Goal: Task Accomplishment & Management: Use online tool/utility

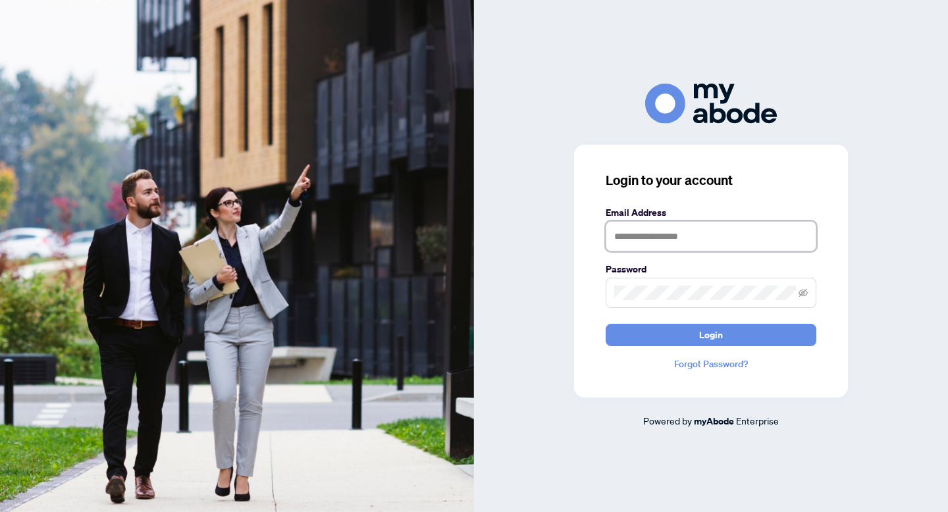
click at [697, 240] on input "text" at bounding box center [711, 236] width 211 height 30
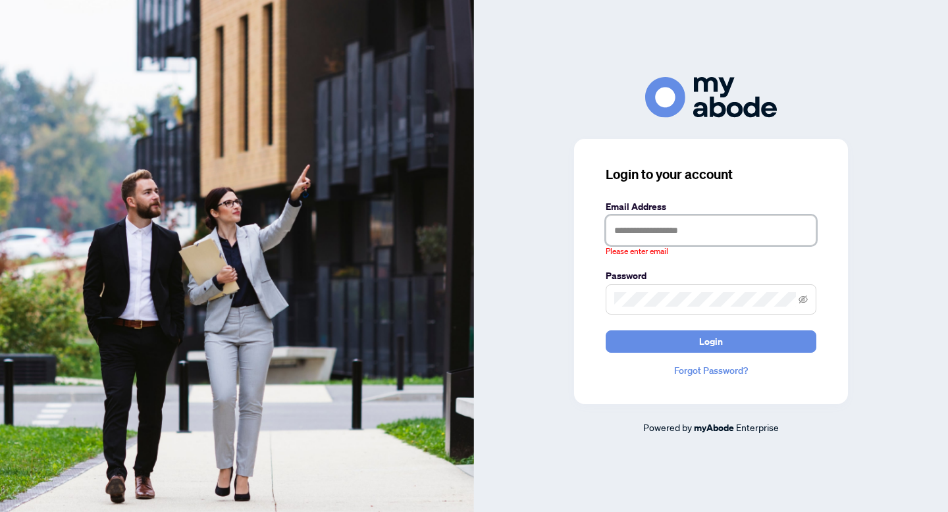
type input "**********"
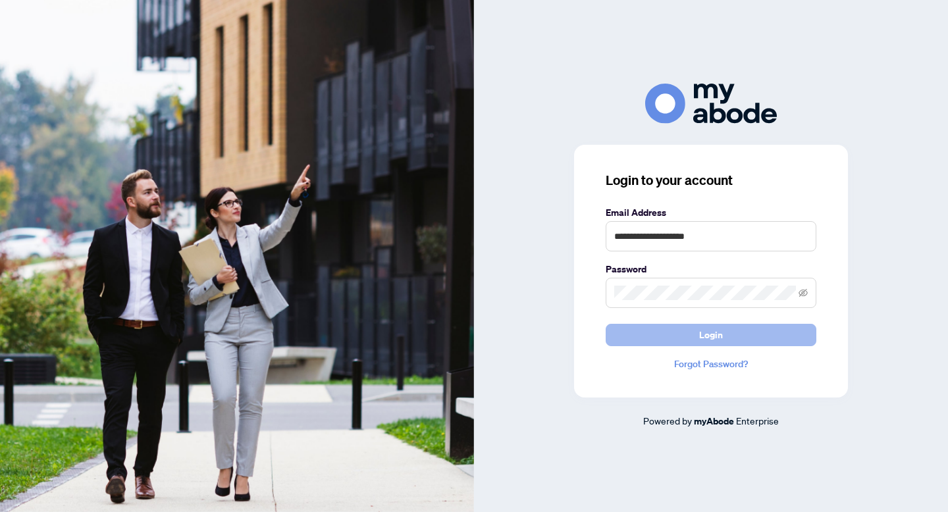
click at [704, 332] on span "Login" at bounding box center [711, 335] width 24 height 21
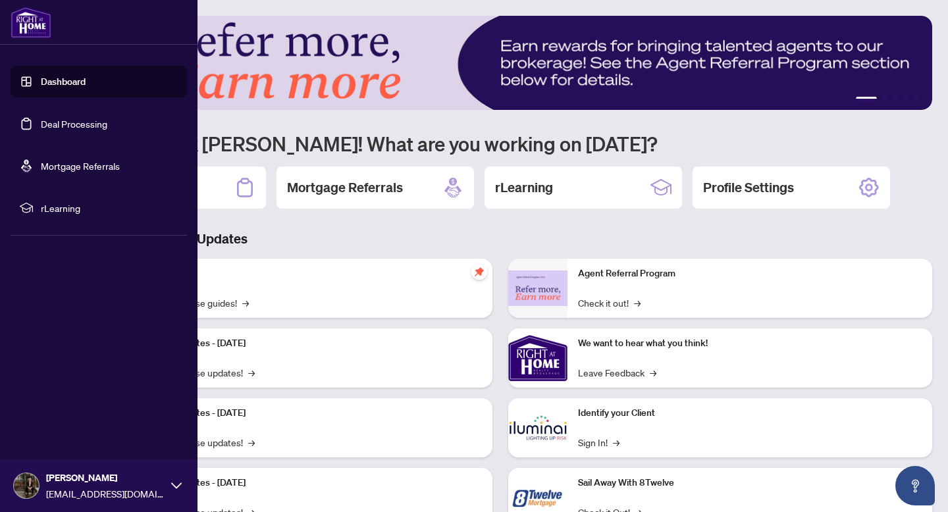
click at [59, 119] on link "Deal Processing" at bounding box center [74, 124] width 66 height 12
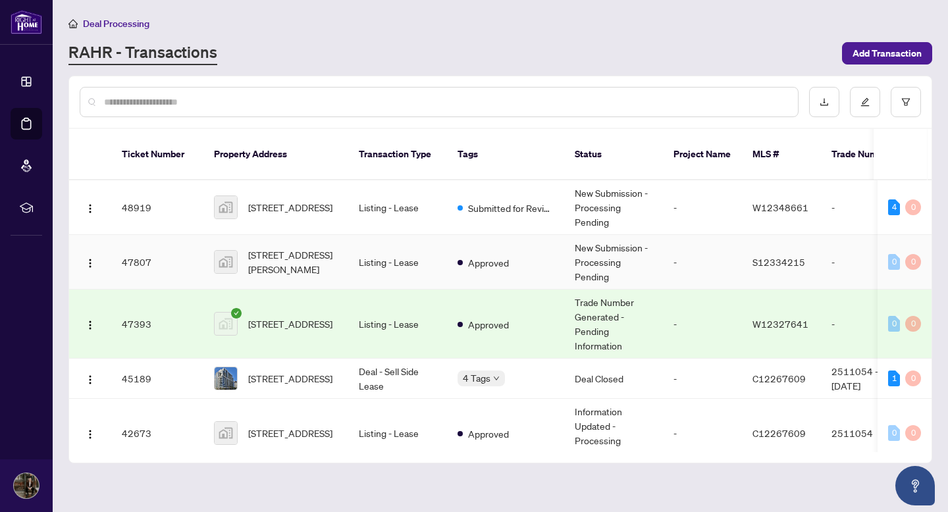
click at [287, 240] on td "121 Mary Street unit 213, Creemore, ON, Canada" at bounding box center [275, 262] width 145 height 55
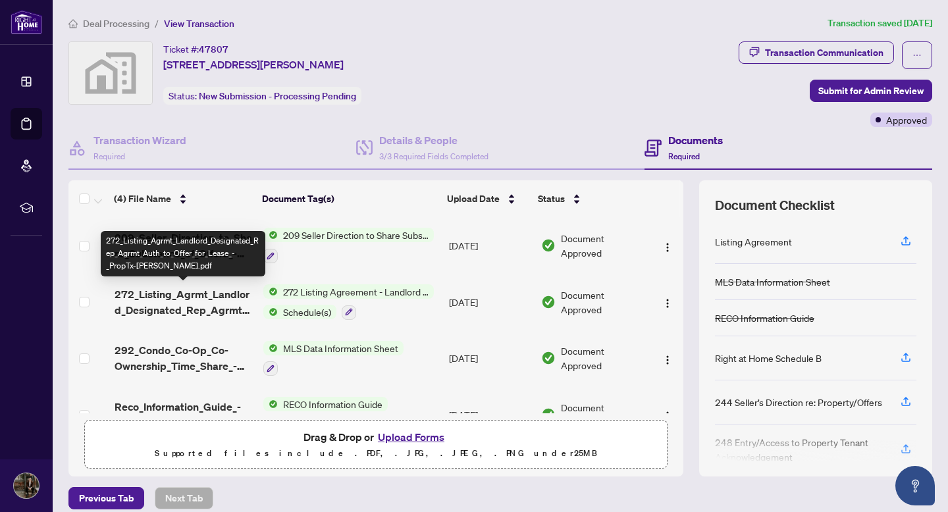
click at [189, 308] on span "272_Listing_Agrmt_Landlord_Designated_Rep_Agrmt_Auth_to_Offer_for_Lease_-_PropT…" at bounding box center [184, 302] width 138 height 32
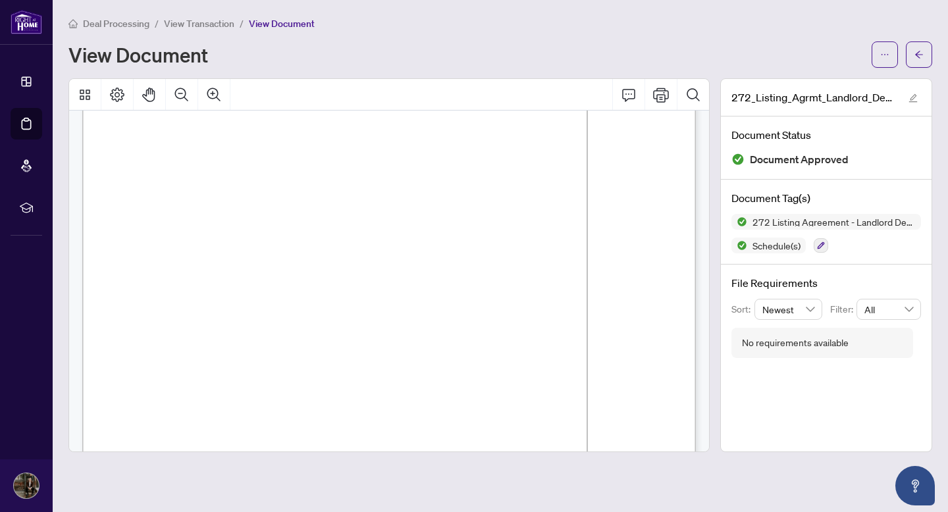
scroll to position [109, 0]
click at [213, 179] on span "130 Queens Quay E 506 West Tower" at bounding box center [171, 180] width 84 height 10
click at [417, 175] on span "Toronto ON M5A 0P6" at bounding box center [386, 180] width 143 height 10
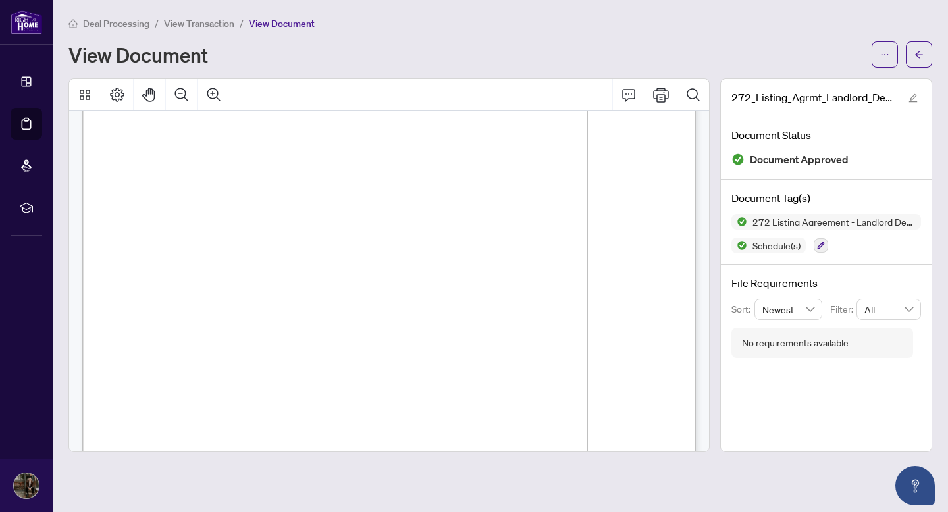
drag, startPoint x: 417, startPoint y: 174, endPoint x: 129, endPoint y: 178, distance: 287.7
click at [129, 14] on p "Form 272 Revised 2025 Page 1 of 4 The trademarks REALTOR®, REALTORS®, MLS®, Mul…" at bounding box center [549, 14] width 934 height 0
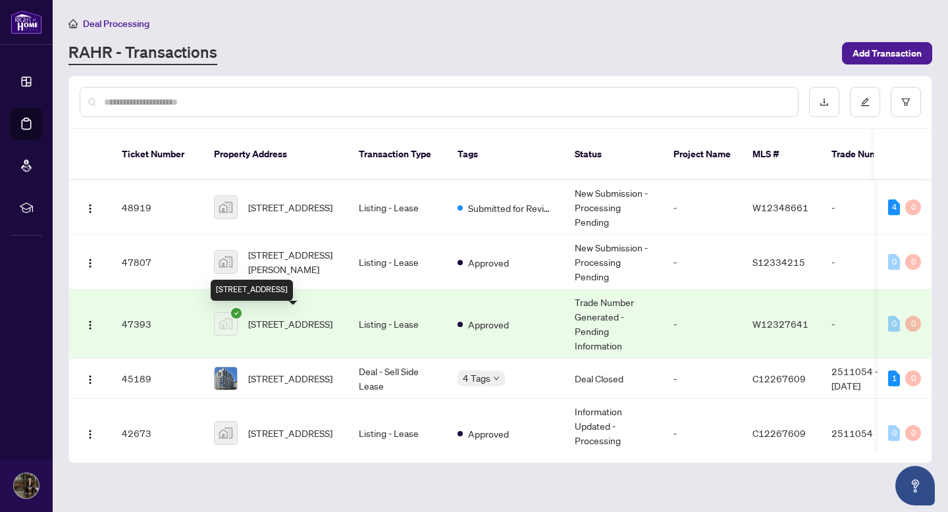
click at [296, 319] on span "36 Zorra Street unit 1303, Etobicoke, ON, Canada" at bounding box center [290, 324] width 84 height 14
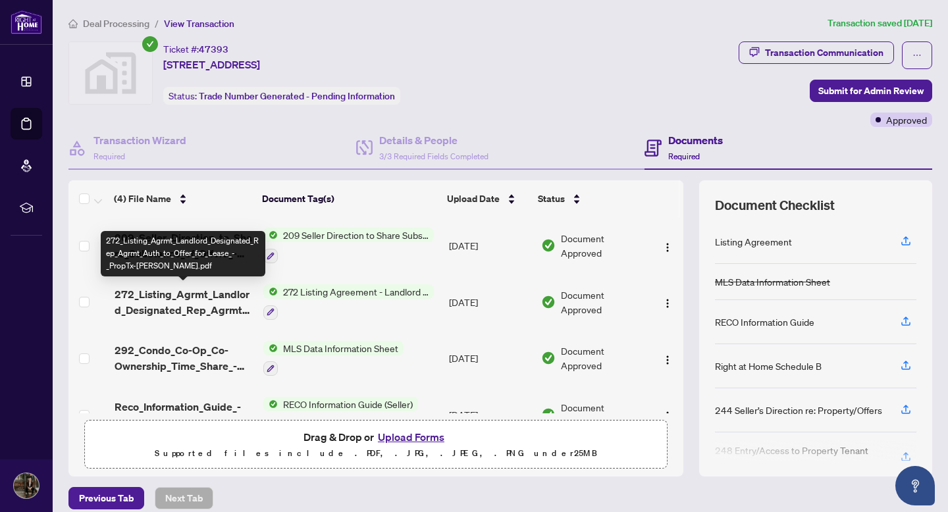
click at [198, 300] on span "272_Listing_Agrmt_Landlord_Designated_Rep_Agrmt_Auth_to_Offer_for_Lease_-_PropT…" at bounding box center [184, 302] width 138 height 32
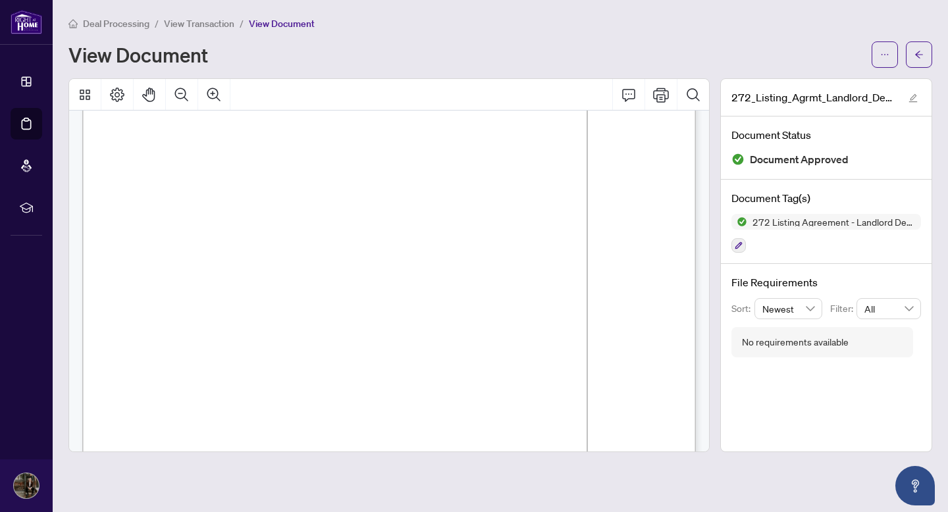
scroll to position [42, 0]
drag, startPoint x: 406, startPoint y: 245, endPoint x: 173, endPoint y: 242, distance: 232.4
click at [173, 243] on span "130 Queens Quay E 506 West Tower Toronto ON M5A 0P6" at bounding box center [173, 247] width 87 height 9
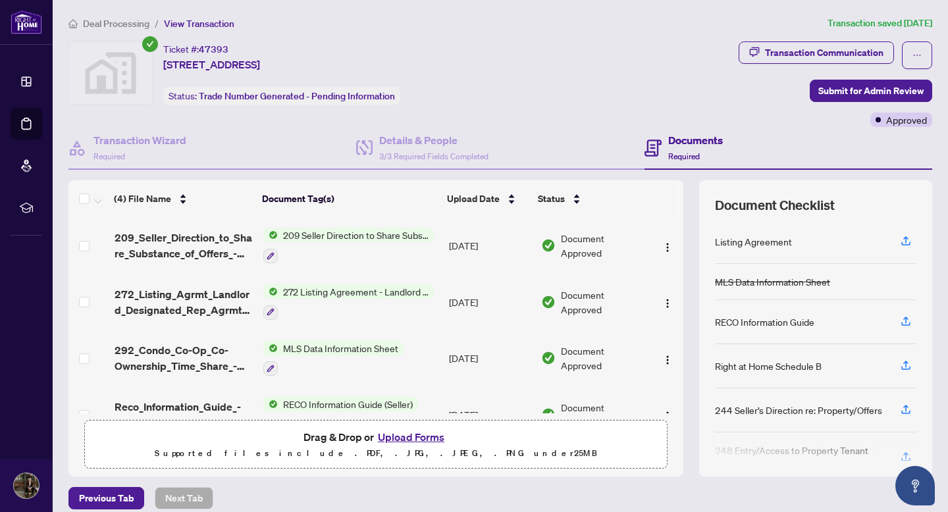
scroll to position [32, 0]
